Goal: Task Accomplishment & Management: Use online tool/utility

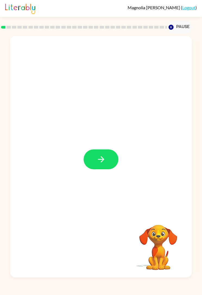
click at [102, 157] on icon "button" at bounding box center [102, 159] width 10 height 10
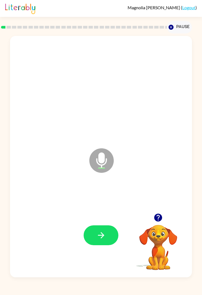
click at [108, 234] on button "button" at bounding box center [101, 235] width 35 height 20
click at [113, 234] on button "button" at bounding box center [101, 235] width 35 height 20
click at [106, 240] on icon "button" at bounding box center [102, 235] width 10 height 10
click at [110, 237] on button "button" at bounding box center [101, 235] width 35 height 20
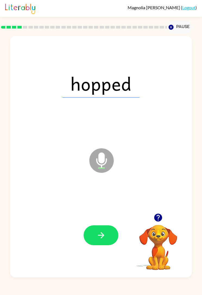
click at [100, 230] on button "button" at bounding box center [101, 235] width 35 height 20
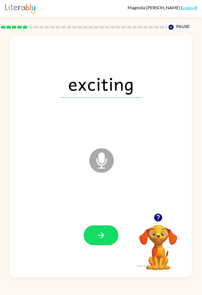
click at [114, 235] on button "button" at bounding box center [101, 235] width 35 height 20
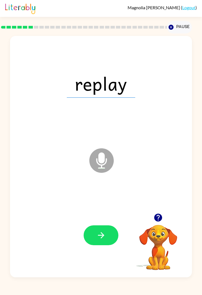
click at [108, 238] on button "button" at bounding box center [101, 235] width 35 height 20
click at [108, 232] on button "button" at bounding box center [101, 235] width 35 height 20
click at [110, 236] on button "button" at bounding box center [101, 235] width 35 height 20
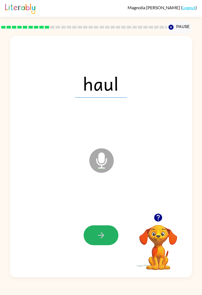
click at [105, 236] on icon "button" at bounding box center [102, 235] width 10 height 10
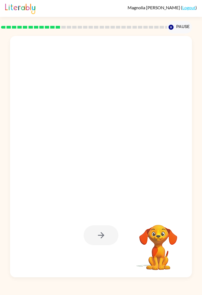
click at [107, 236] on div at bounding box center [101, 235] width 35 height 20
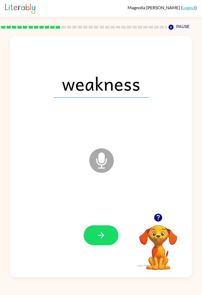
click at [110, 234] on button "button" at bounding box center [101, 235] width 35 height 20
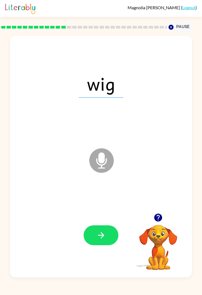
click at [108, 238] on button "button" at bounding box center [101, 235] width 35 height 20
click at [109, 240] on button "button" at bounding box center [101, 235] width 35 height 20
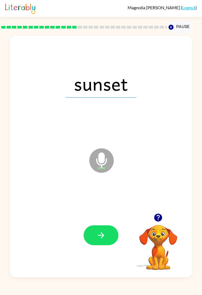
click at [104, 233] on icon "button" at bounding box center [102, 235] width 10 height 10
click at [104, 237] on icon "button" at bounding box center [102, 235] width 10 height 10
click at [110, 231] on button "button" at bounding box center [101, 235] width 35 height 20
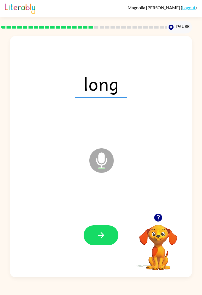
click at [109, 236] on button "button" at bounding box center [101, 235] width 35 height 20
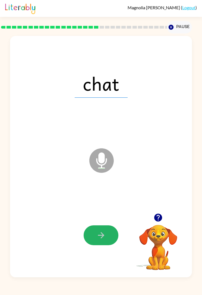
click at [108, 235] on button "button" at bounding box center [101, 235] width 35 height 20
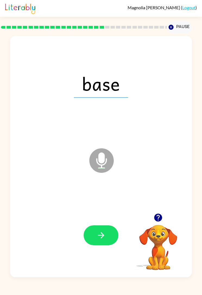
click at [107, 233] on button "button" at bounding box center [101, 235] width 35 height 20
click at [104, 234] on icon "button" at bounding box center [102, 235] width 10 height 10
click at [99, 240] on button "button" at bounding box center [101, 235] width 35 height 20
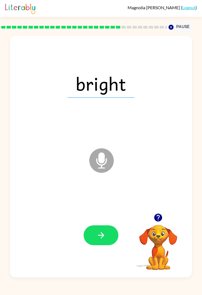
click at [103, 232] on icon "button" at bounding box center [102, 235] width 10 height 10
click at [99, 233] on icon "button" at bounding box center [102, 235] width 10 height 10
click at [115, 238] on button "button" at bounding box center [101, 235] width 35 height 20
click at [110, 231] on button "button" at bounding box center [101, 235] width 35 height 20
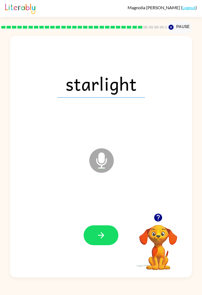
click at [105, 235] on icon "button" at bounding box center [102, 235] width 10 height 10
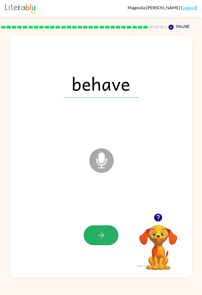
click at [98, 234] on icon "button" at bounding box center [102, 235] width 10 height 10
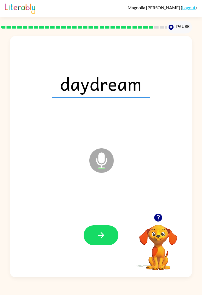
click at [113, 239] on button "button" at bounding box center [101, 235] width 35 height 20
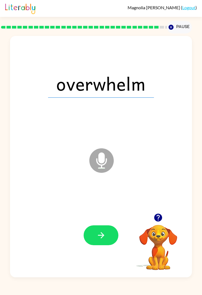
click at [99, 236] on icon "button" at bounding box center [102, 235] width 10 height 10
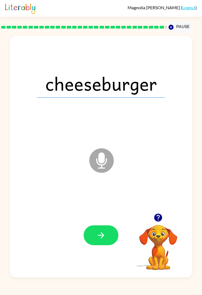
click at [111, 229] on button "button" at bounding box center [101, 235] width 35 height 20
